Goal: Information Seeking & Learning: Find specific fact

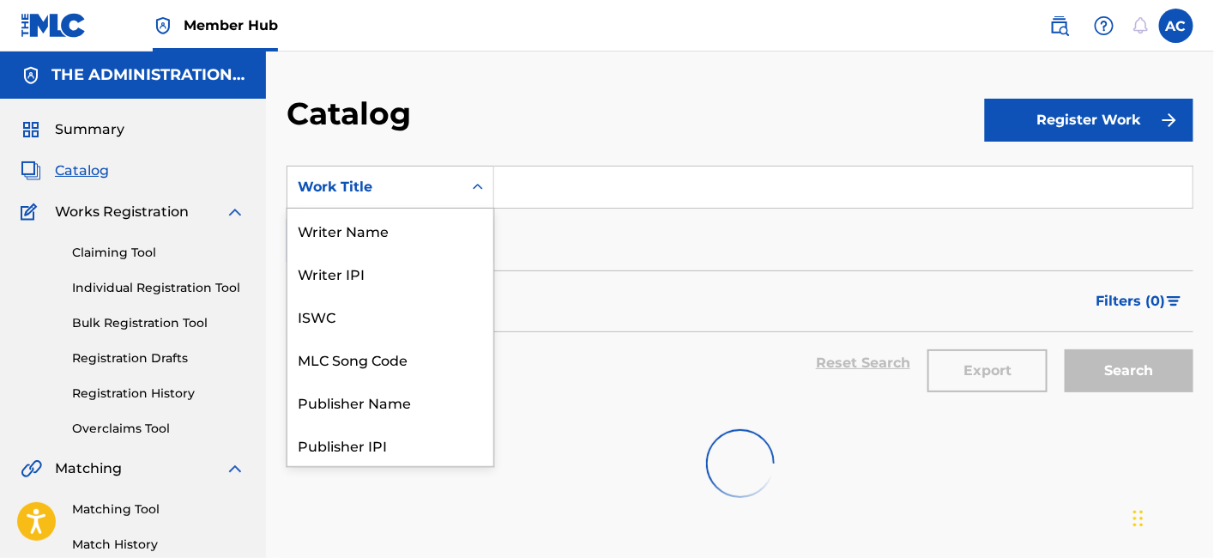
click at [405, 208] on div "12 results available. Use Up and Down to choose options, press Enter to select …" at bounding box center [391, 187] width 208 height 43
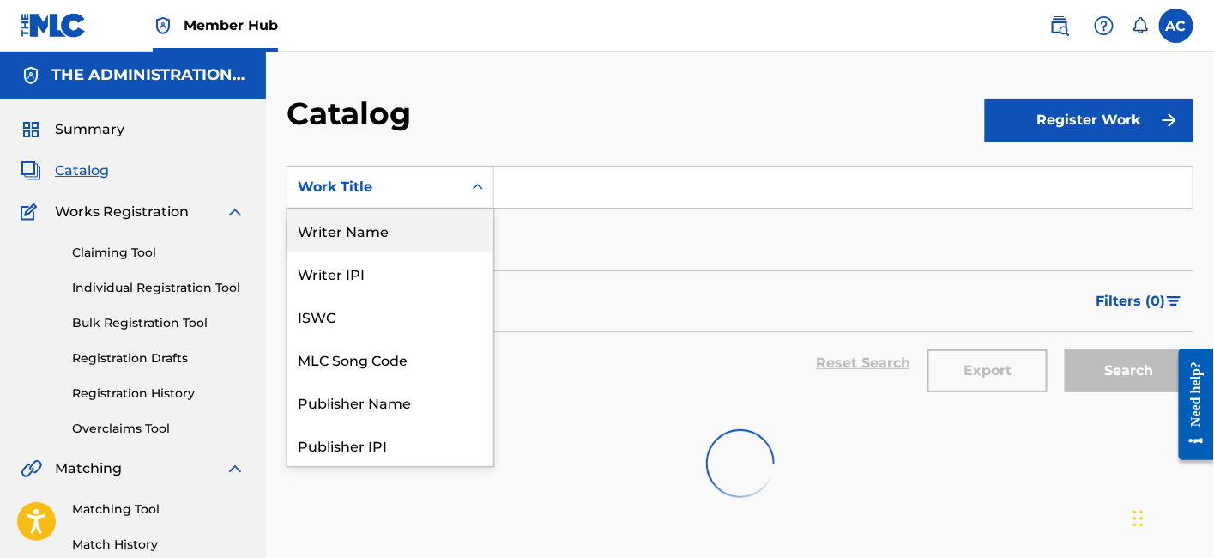
click at [387, 244] on div "Writer Name" at bounding box center [390, 230] width 206 height 43
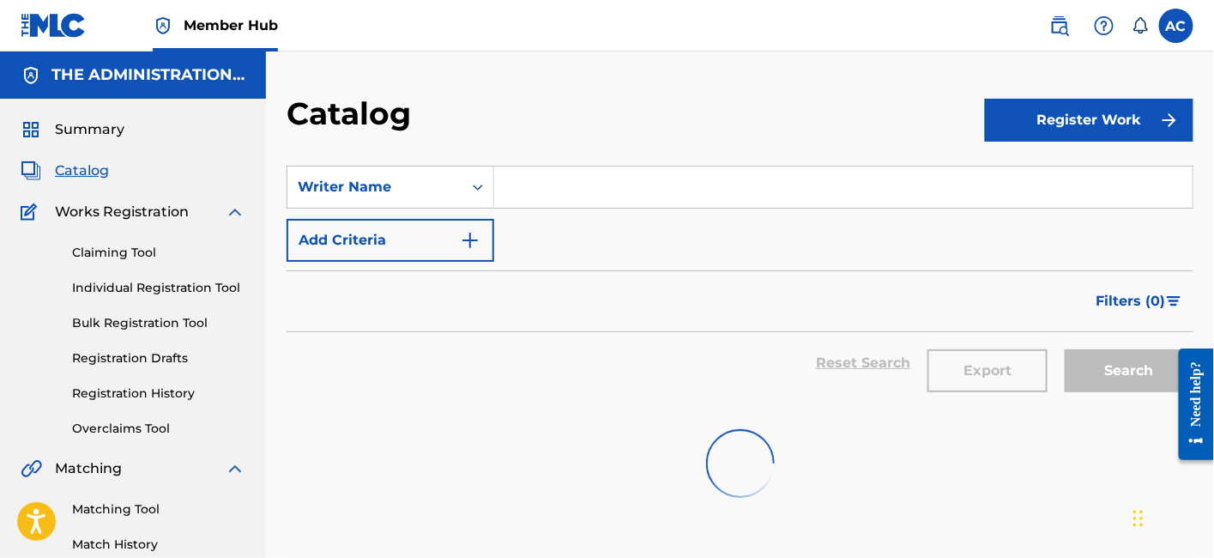
click at [547, 184] on input "Search Form" at bounding box center [843, 186] width 698 height 41
paste input "[PERSON_NAME] [PERSON_NAME] III"
type input "[PERSON_NAME] [PERSON_NAME]"
click at [490, 305] on div "Filters ( 0 )" at bounding box center [740, 301] width 907 height 62
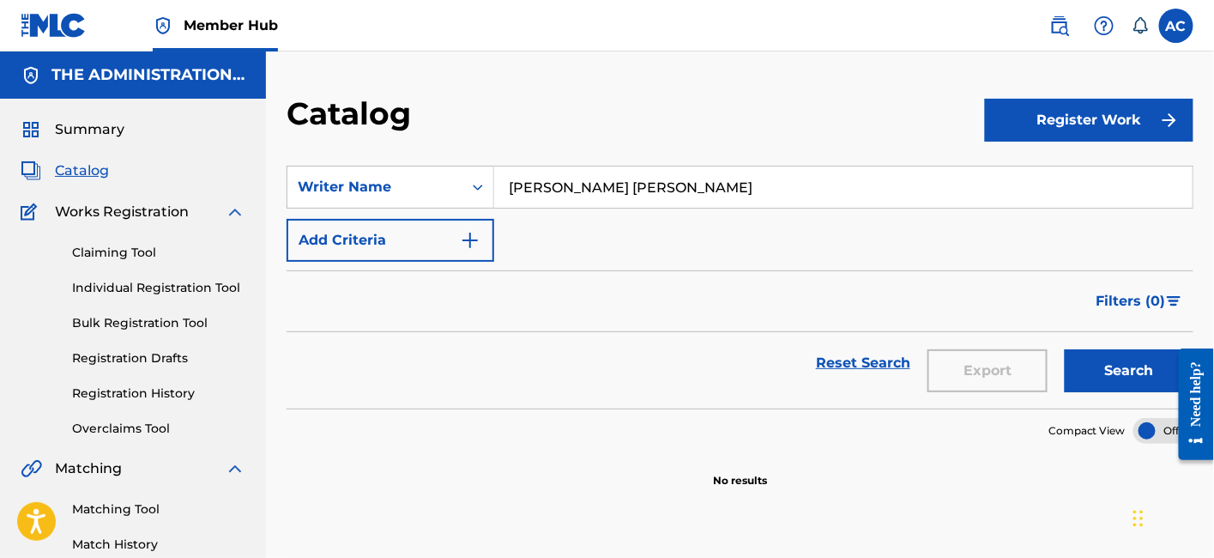
click at [517, 460] on section "No results" at bounding box center [740, 466] width 907 height 45
click at [1116, 372] on button "Search" at bounding box center [1129, 370] width 129 height 43
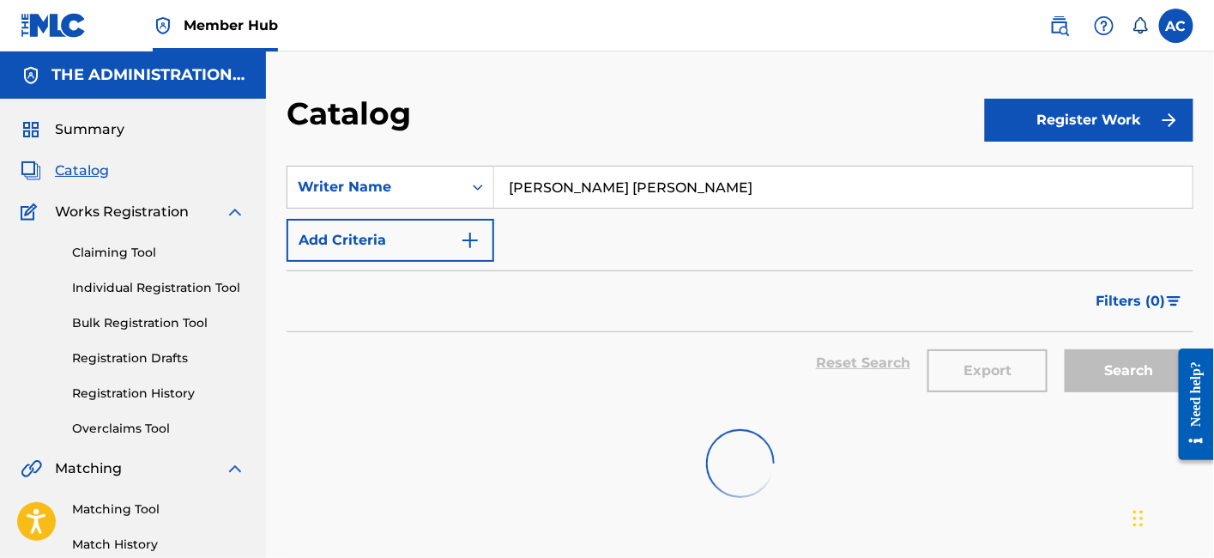
click at [774, 443] on div at bounding box center [740, 463] width 907 height 110
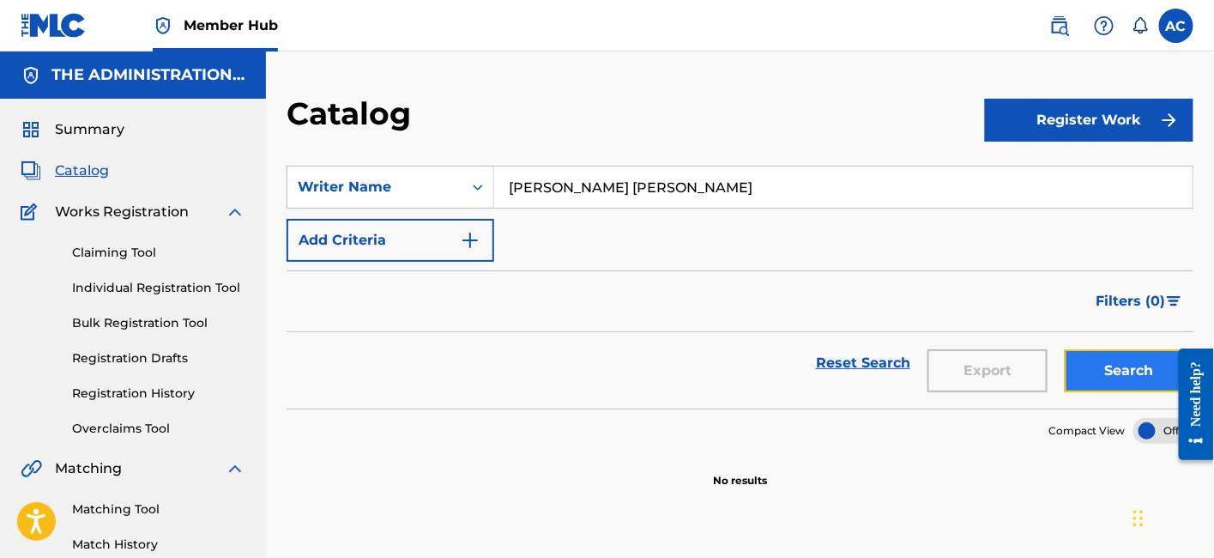
click at [1104, 369] on button "Search" at bounding box center [1129, 370] width 129 height 43
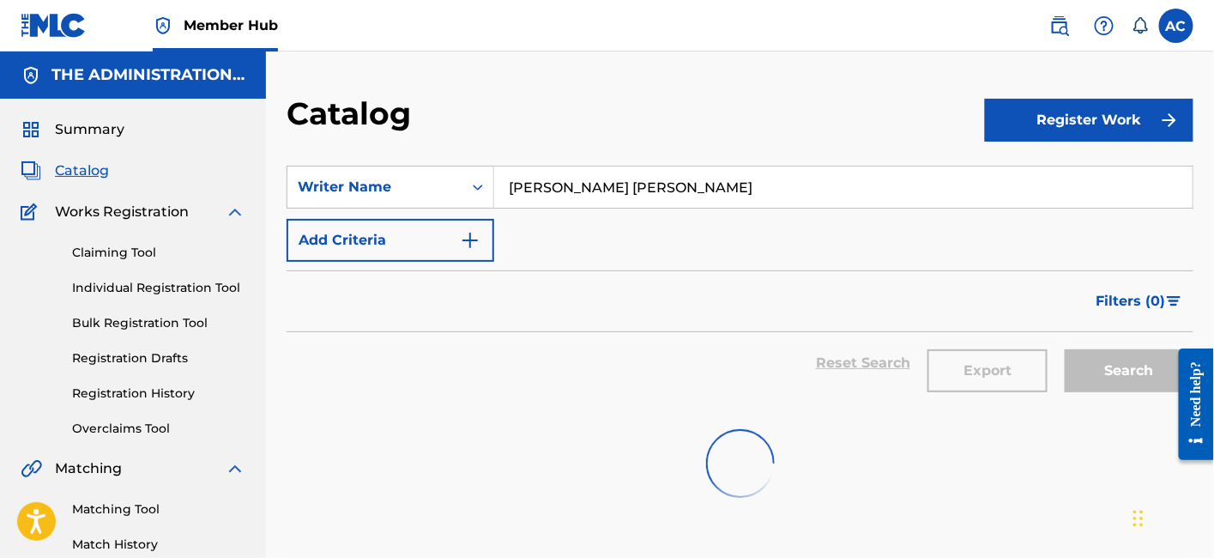
click at [676, 174] on input "[PERSON_NAME] [PERSON_NAME]" at bounding box center [843, 186] width 698 height 41
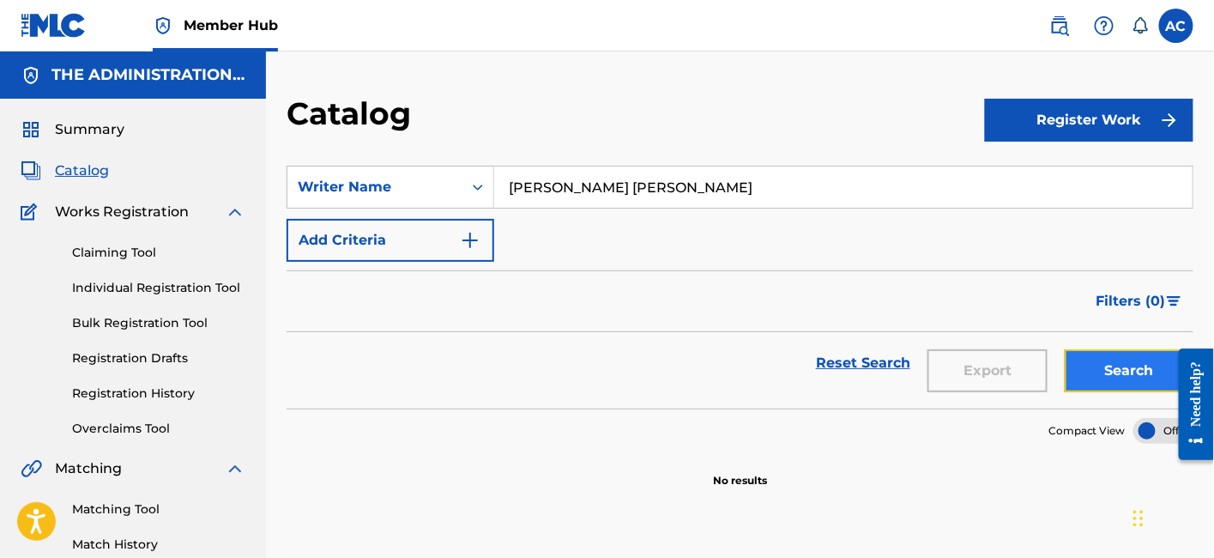
click at [1077, 378] on button "Search" at bounding box center [1129, 370] width 129 height 43
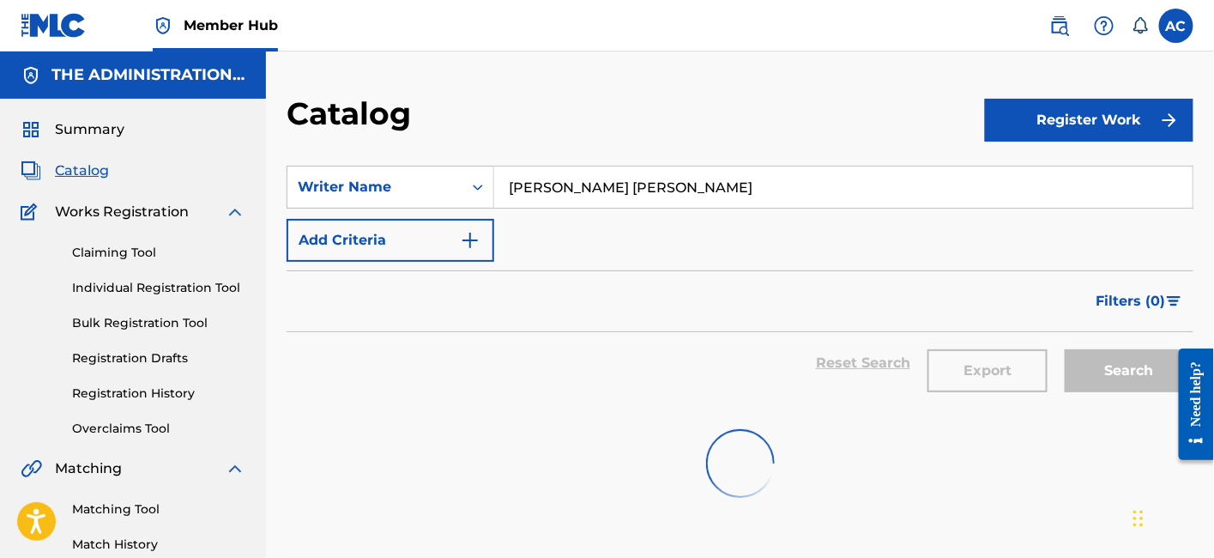
click at [844, 464] on div at bounding box center [740, 463] width 907 height 110
click at [610, 260] on div "SearchWithCriteriafb589e7e-f870-4ef5-9f52-6a817cf8212d Writer Name [PERSON_NAME…" at bounding box center [740, 214] width 907 height 96
click at [595, 268] on form "SearchWithCriteriafb589e7e-f870-4ef5-9f52-6a817cf8212d Writer Name [PERSON_NAME…" at bounding box center [740, 287] width 907 height 243
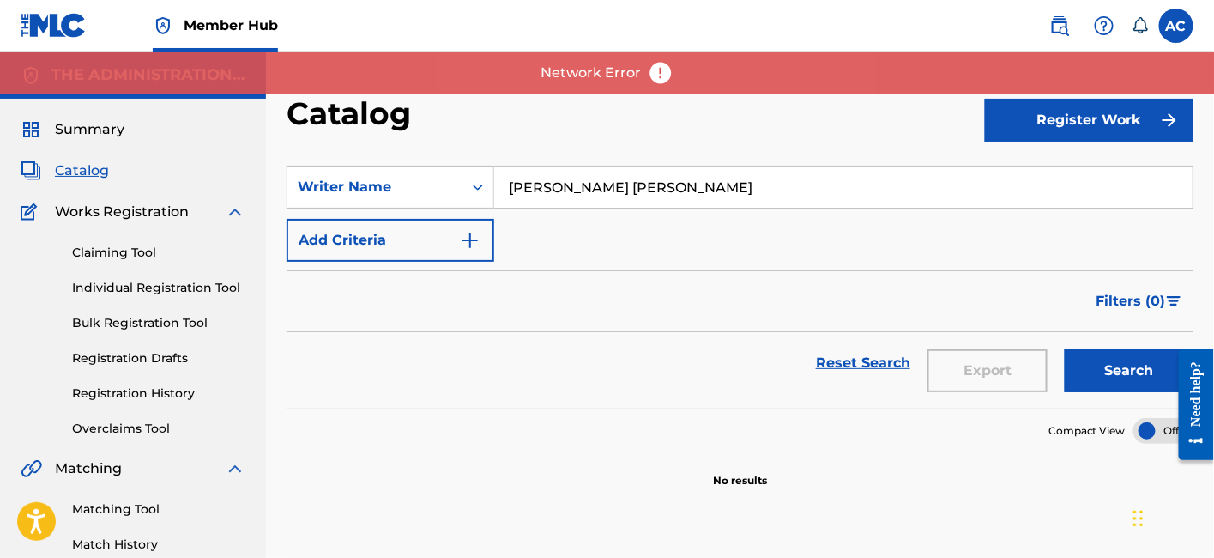
click at [762, 128] on div "Catalog" at bounding box center [636, 119] width 698 height 51
